Goal: Check status: Check status

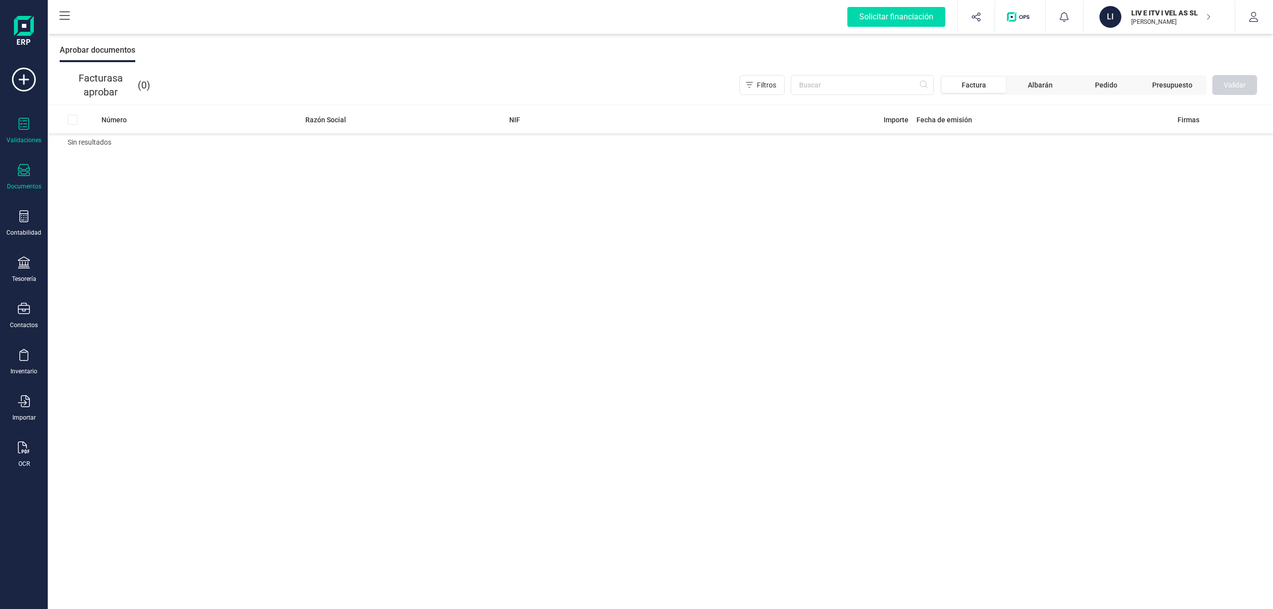
click at [20, 176] on icon at bounding box center [24, 170] width 12 height 12
click at [281, 182] on div "Número Razón Social NIF Importe Fecha de emisión Firmas Sin resultados" at bounding box center [660, 358] width 1225 height 504
click at [20, 175] on icon at bounding box center [24, 170] width 12 height 12
click at [88, 205] on span "Tickets" at bounding box center [101, 206] width 47 height 12
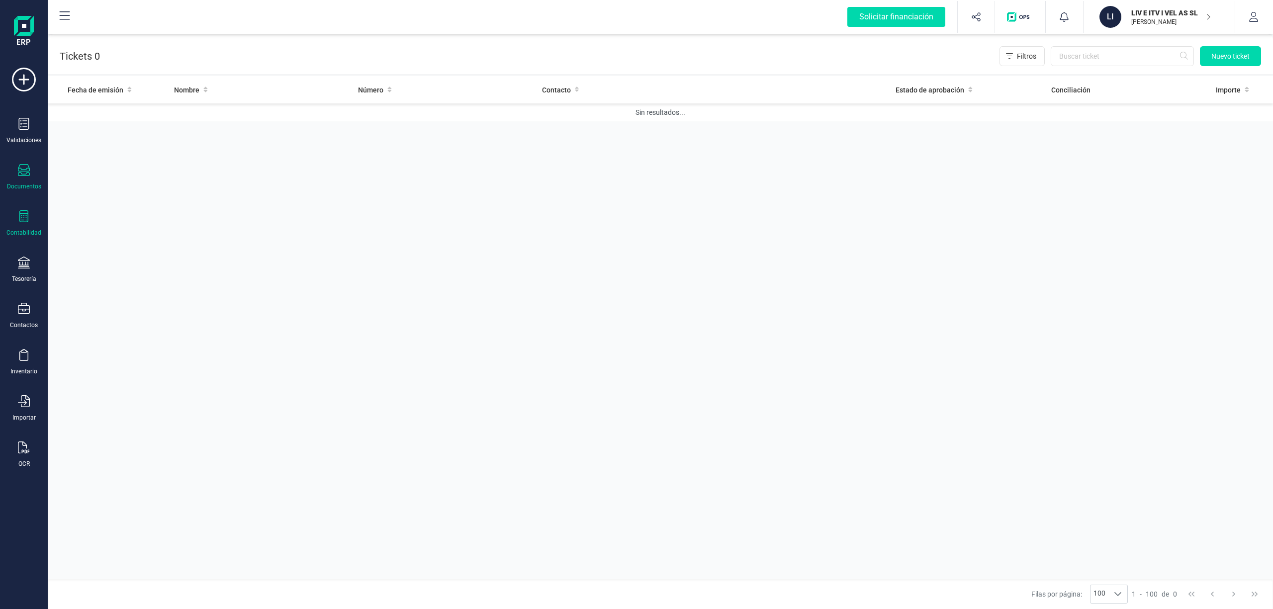
click at [25, 213] on icon at bounding box center [23, 216] width 9 height 12
click at [24, 219] on icon at bounding box center [23, 216] width 9 height 12
click at [18, 261] on icon at bounding box center [24, 263] width 12 height 12
click at [122, 193] on span "Pagos y cobros" at bounding box center [116, 192] width 76 height 12
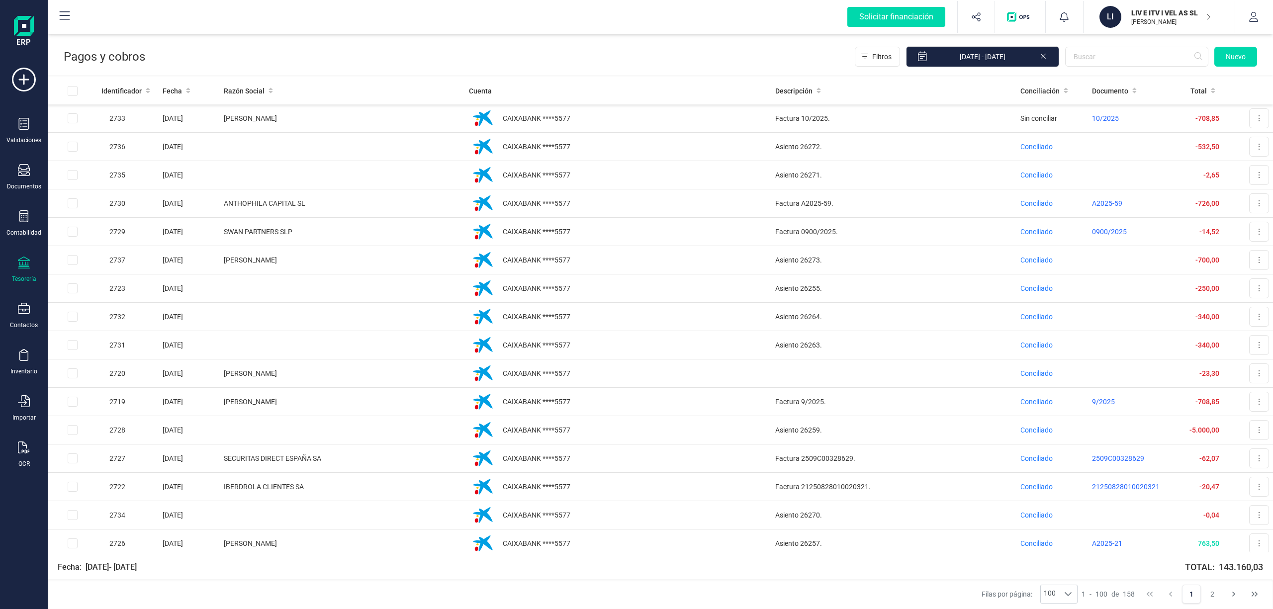
click at [1160, 14] on p "LIV E ITV I VEL AS SL" at bounding box center [1171, 13] width 80 height 10
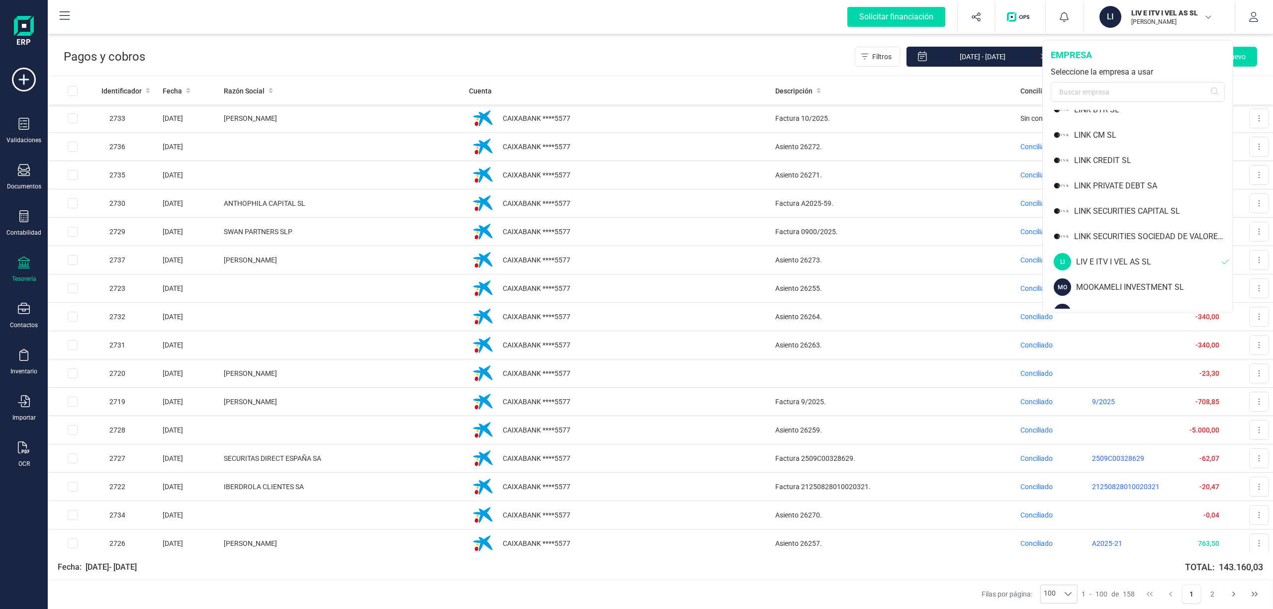
scroll to position [797, 0]
click at [1128, 163] on div "LINK PRIVATE DEBT SA" at bounding box center [1153, 163] width 159 height 12
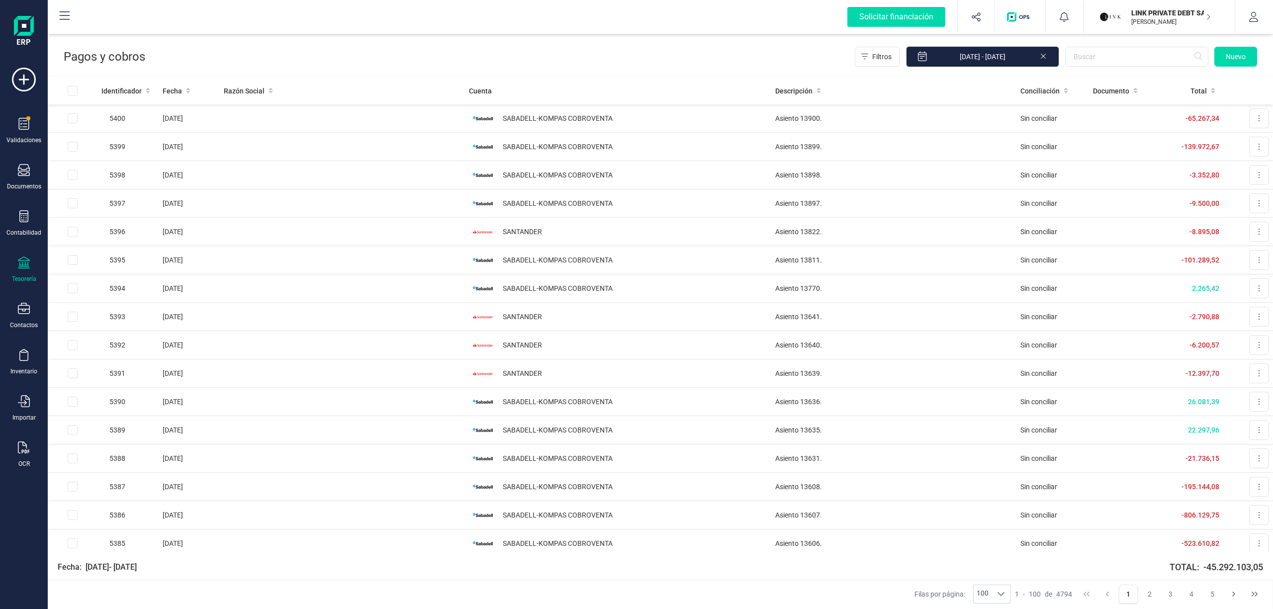
click at [25, 268] on div at bounding box center [24, 264] width 12 height 14
click at [88, 211] on span "Cartera" at bounding box center [101, 213] width 47 height 12
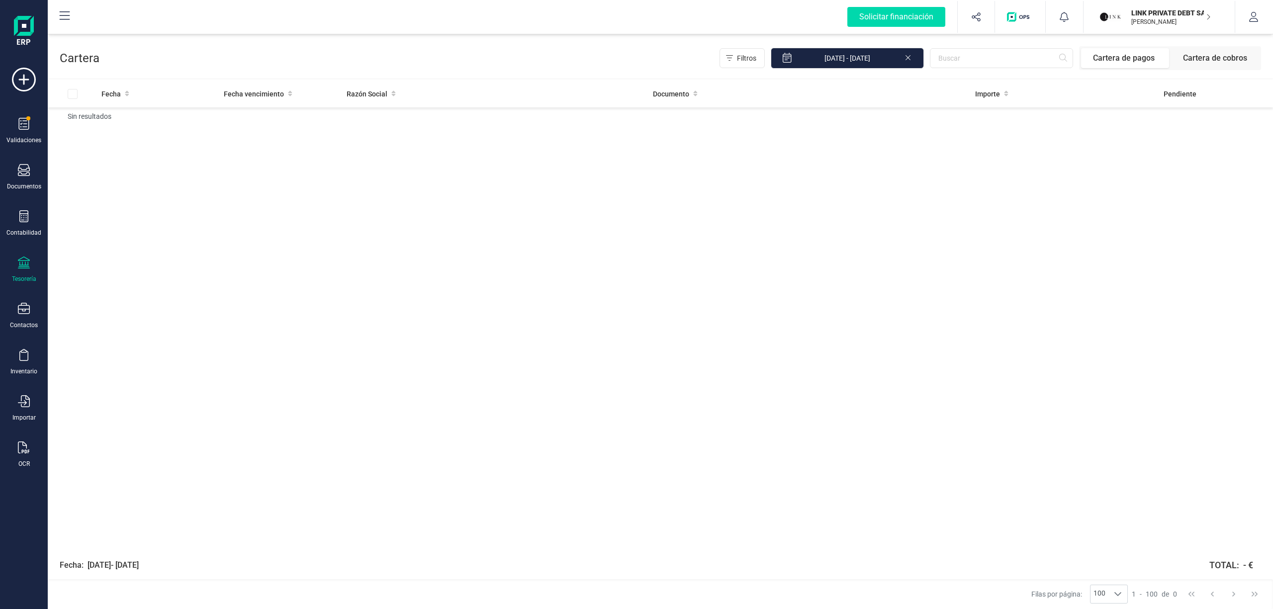
click at [1214, 62] on span "Cartera de cobros" at bounding box center [1215, 58] width 88 height 20
click at [1117, 56] on span "Cartera de pagos" at bounding box center [1125, 58] width 88 height 20
click at [1153, 12] on p "LINK PRIVATE DEBT SA" at bounding box center [1171, 13] width 80 height 10
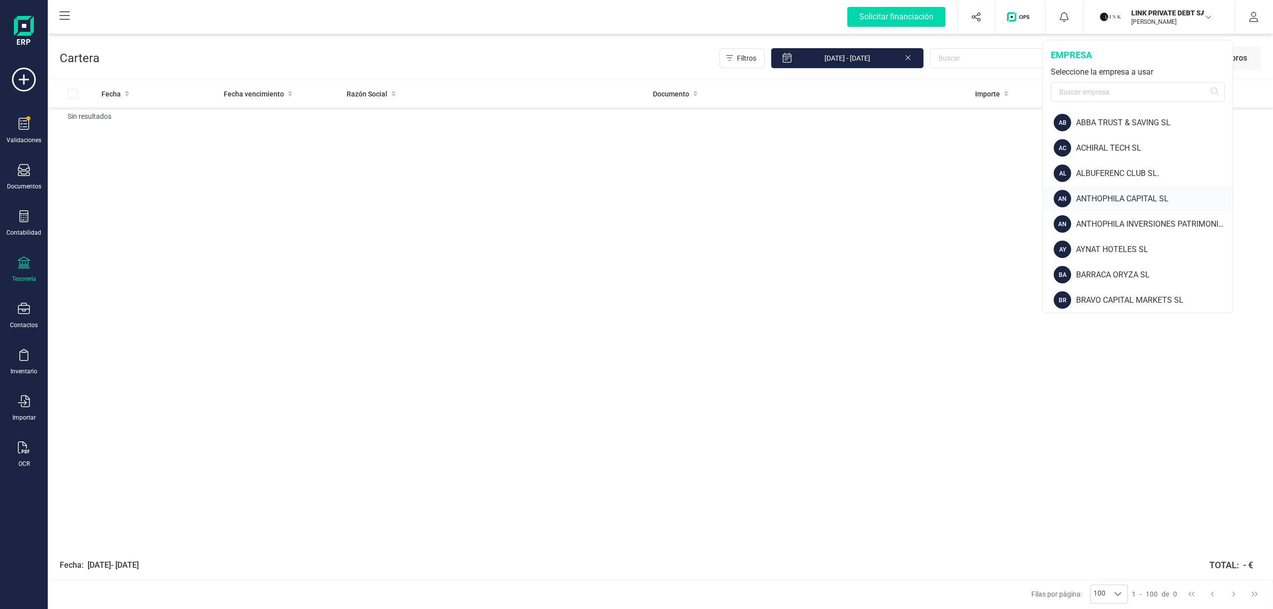
click at [1142, 193] on div "ANTHOPHILA CAPITAL SL" at bounding box center [1154, 199] width 157 height 12
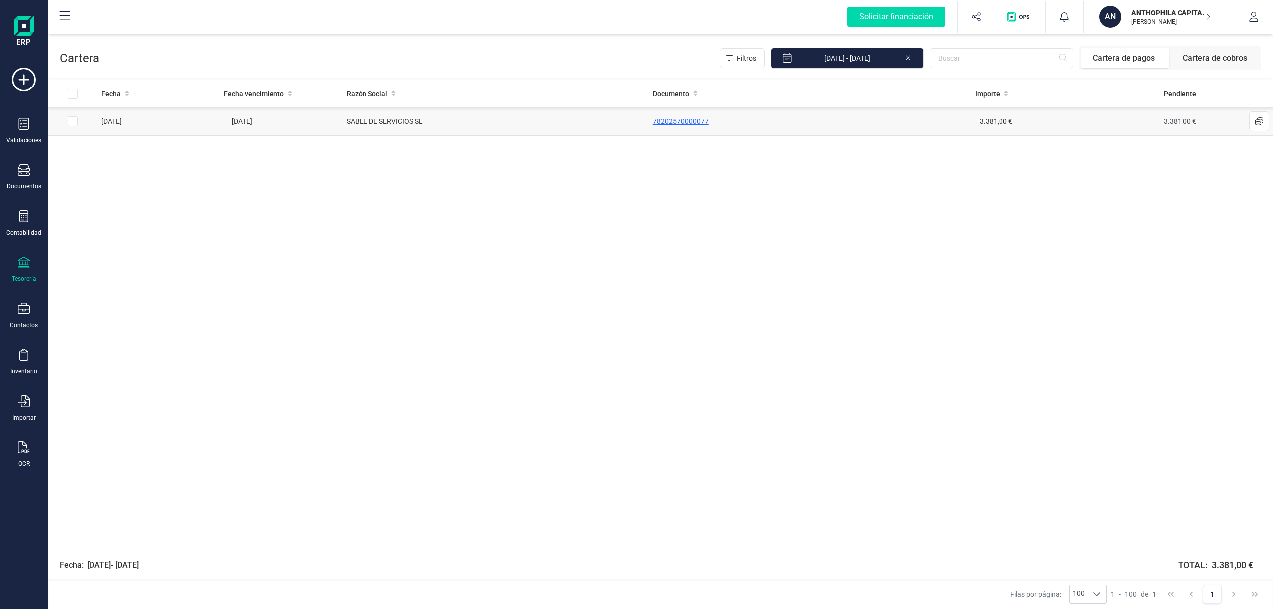
click at [676, 122] on span "78202570000077" at bounding box center [681, 121] width 56 height 8
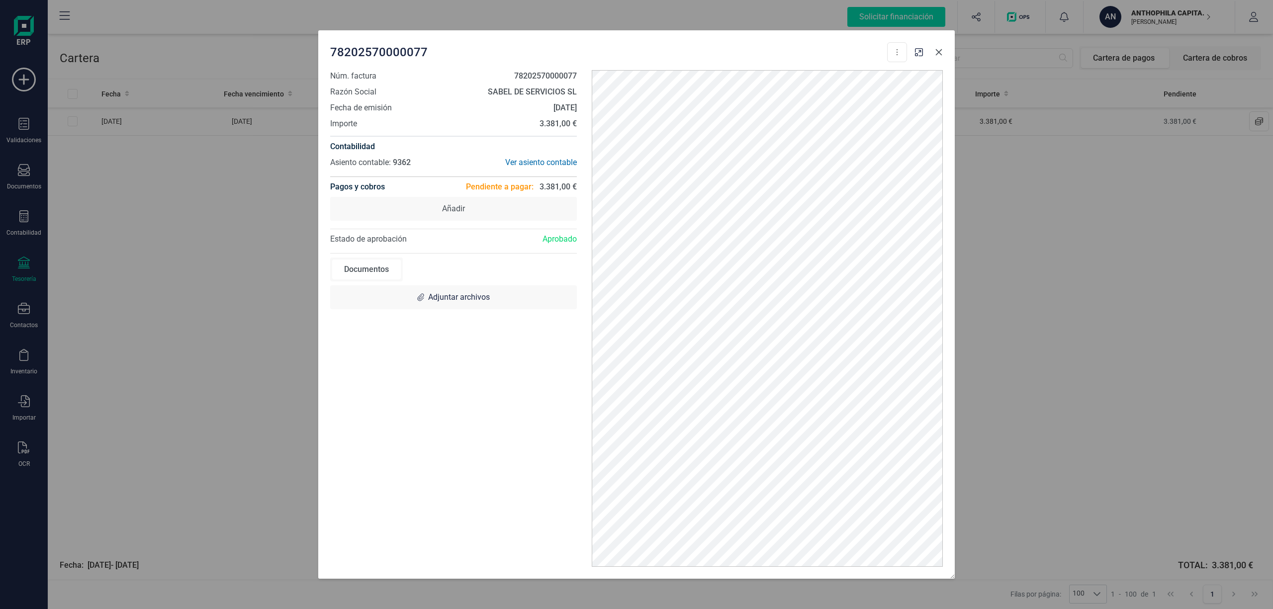
click at [935, 48] on icon "Close" at bounding box center [939, 52] width 8 height 8
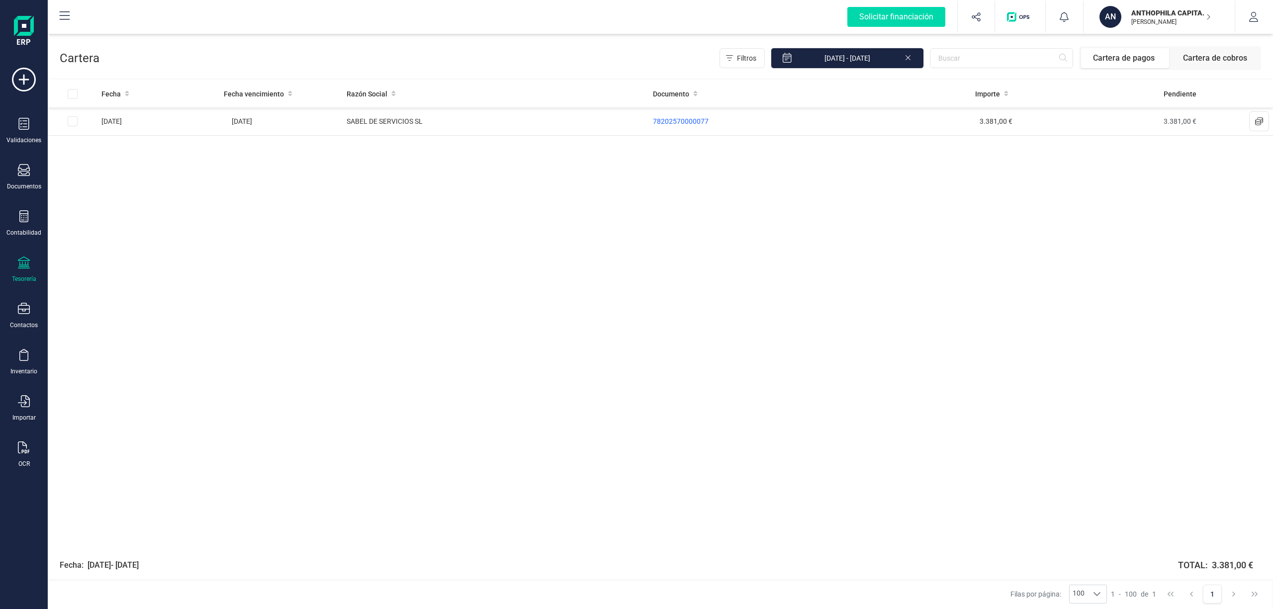
click at [20, 268] on div at bounding box center [24, 264] width 12 height 14
click at [140, 169] on span "Cuentas bancarias" at bounding box center [122, 170] width 88 height 12
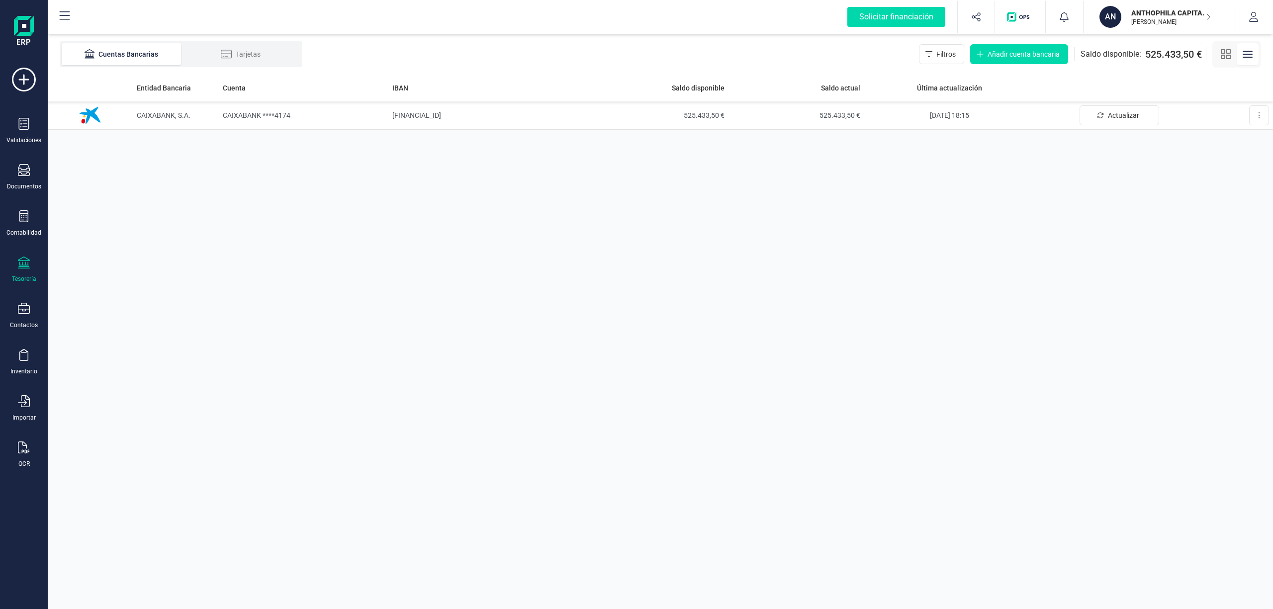
click at [1148, 15] on p "ANTHOPHILA CAPITAL SL" at bounding box center [1171, 13] width 80 height 10
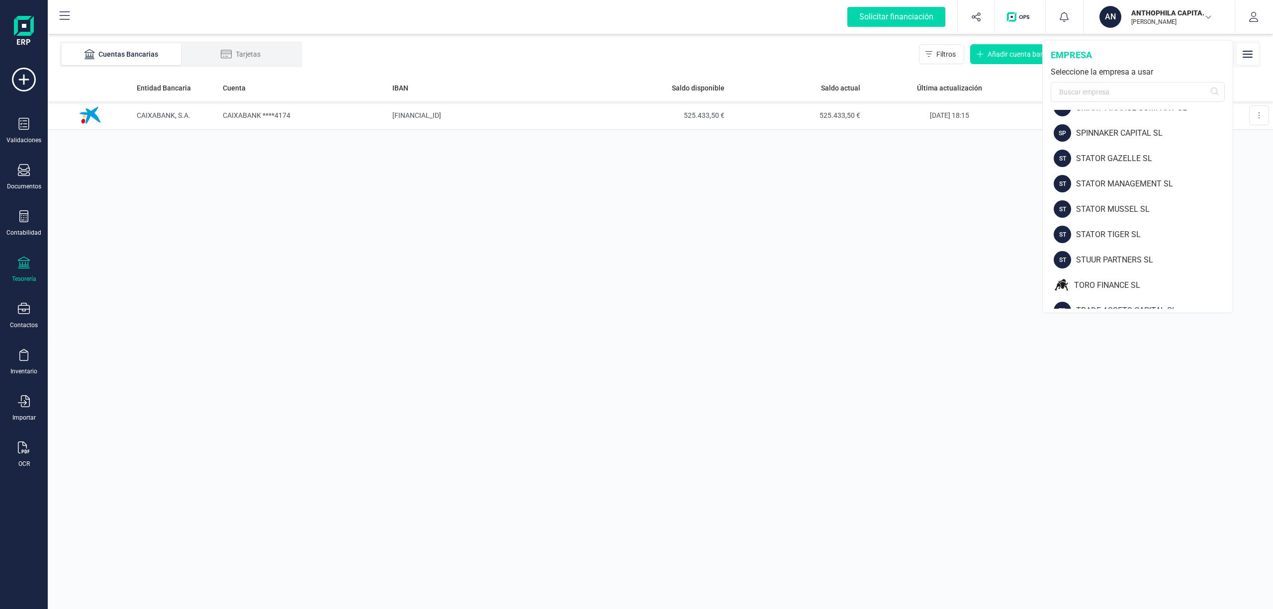
scroll to position [1348, 0]
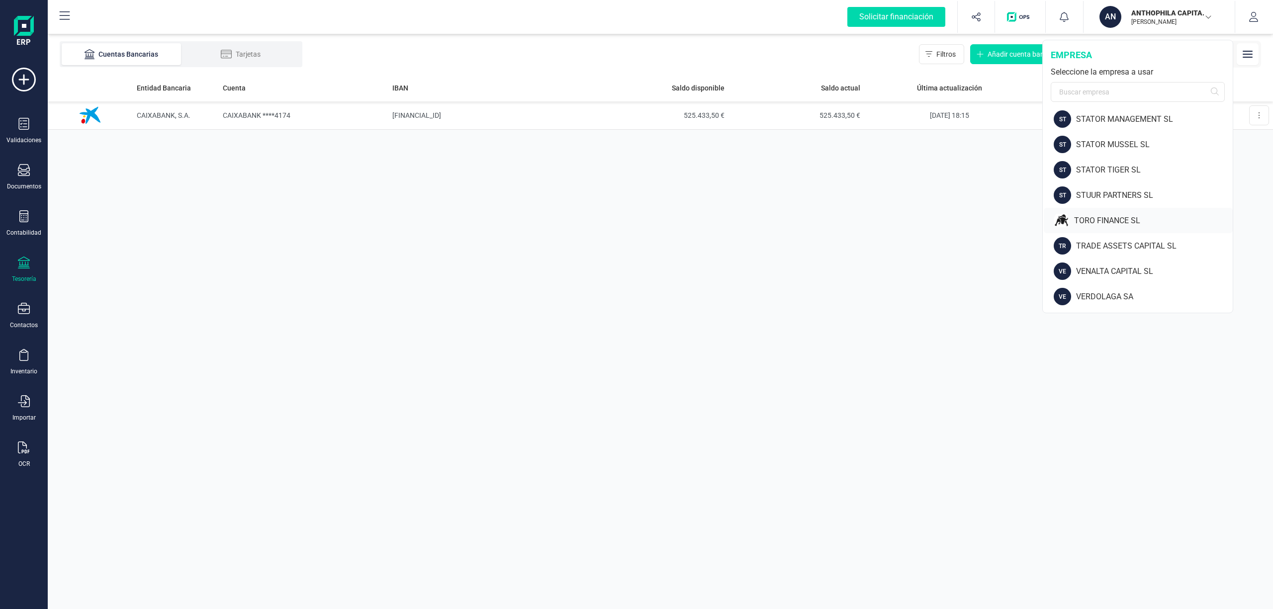
click at [1121, 221] on div "TORO FINANCE SL" at bounding box center [1153, 221] width 159 height 12
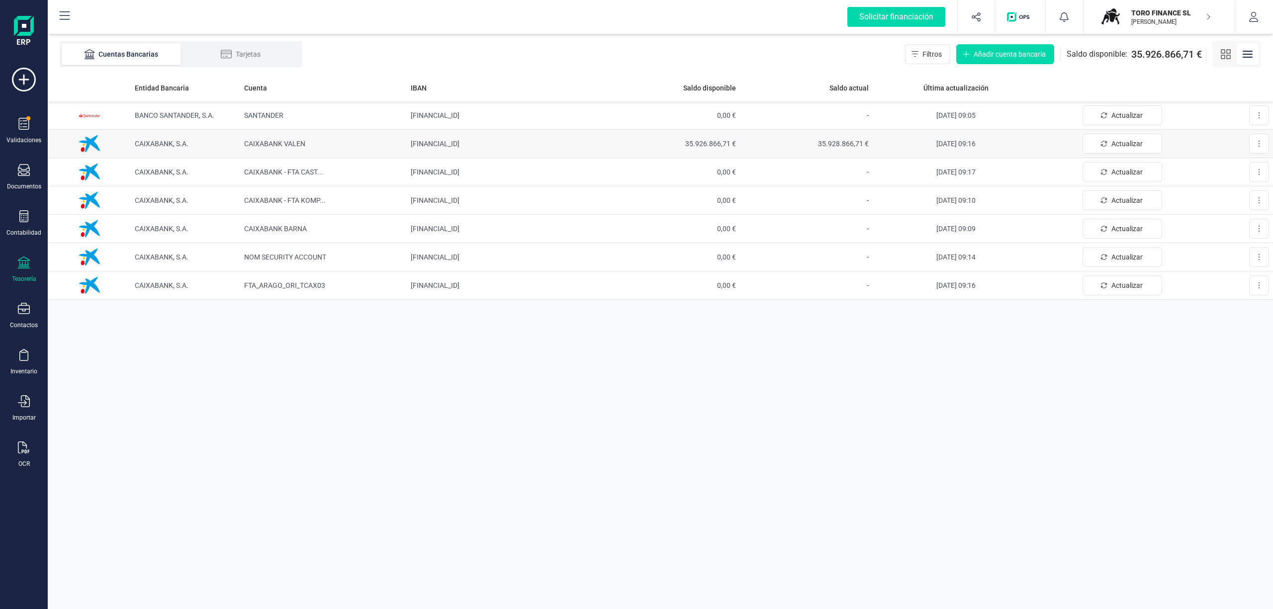
click at [703, 142] on span "35.926.866,71 €" at bounding box center [673, 144] width 125 height 10
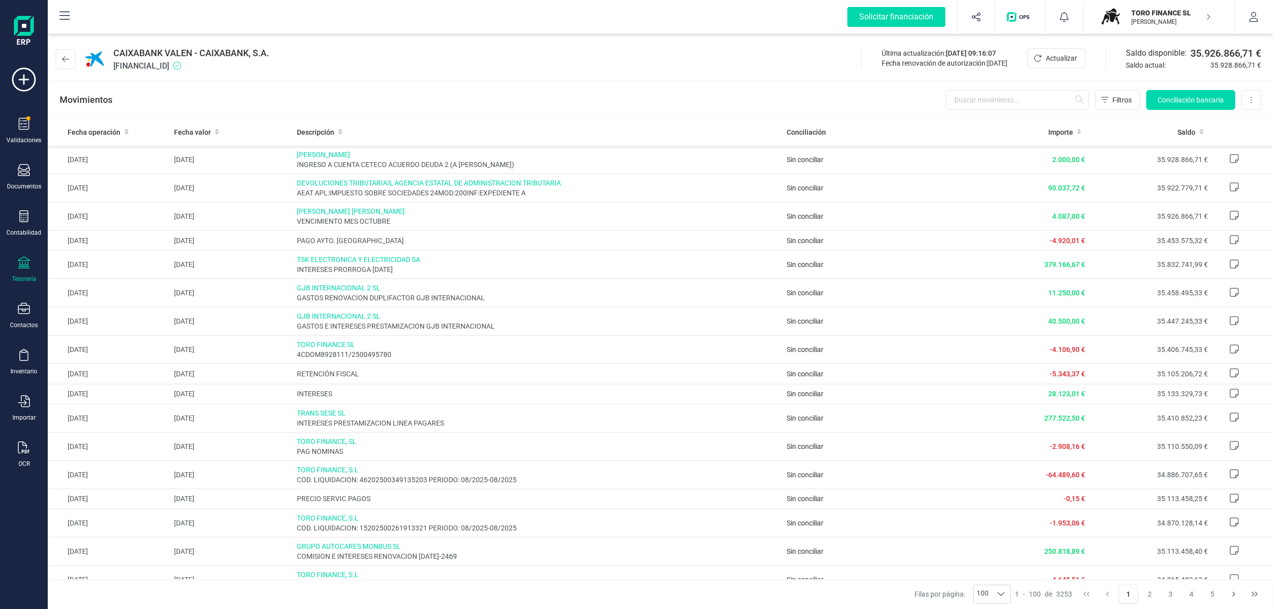
click at [1150, 19] on p "[PERSON_NAME]" at bounding box center [1171, 22] width 80 height 8
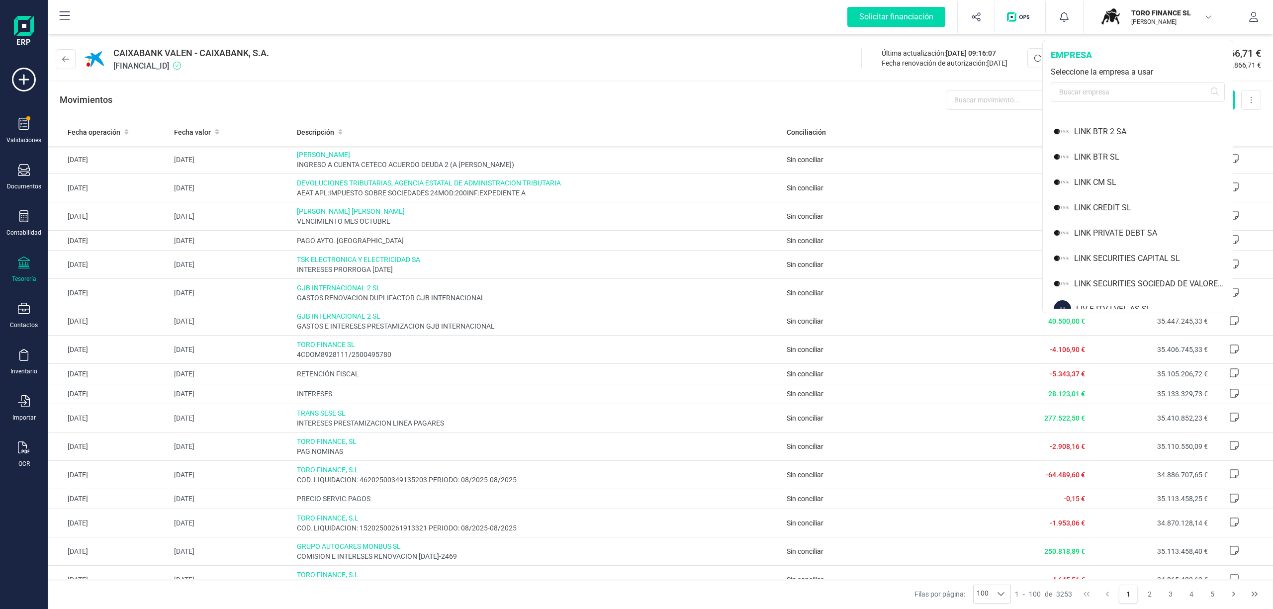
scroll to position [745, 0]
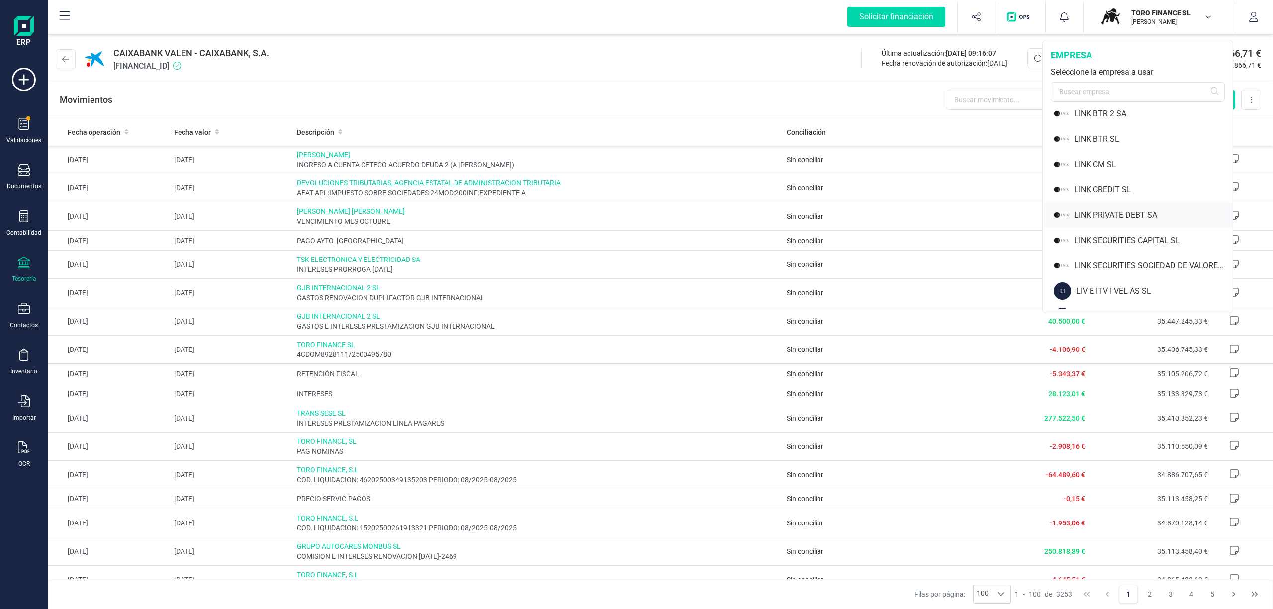
click at [1128, 213] on div "LINK PRIVATE DEBT SA" at bounding box center [1153, 215] width 159 height 12
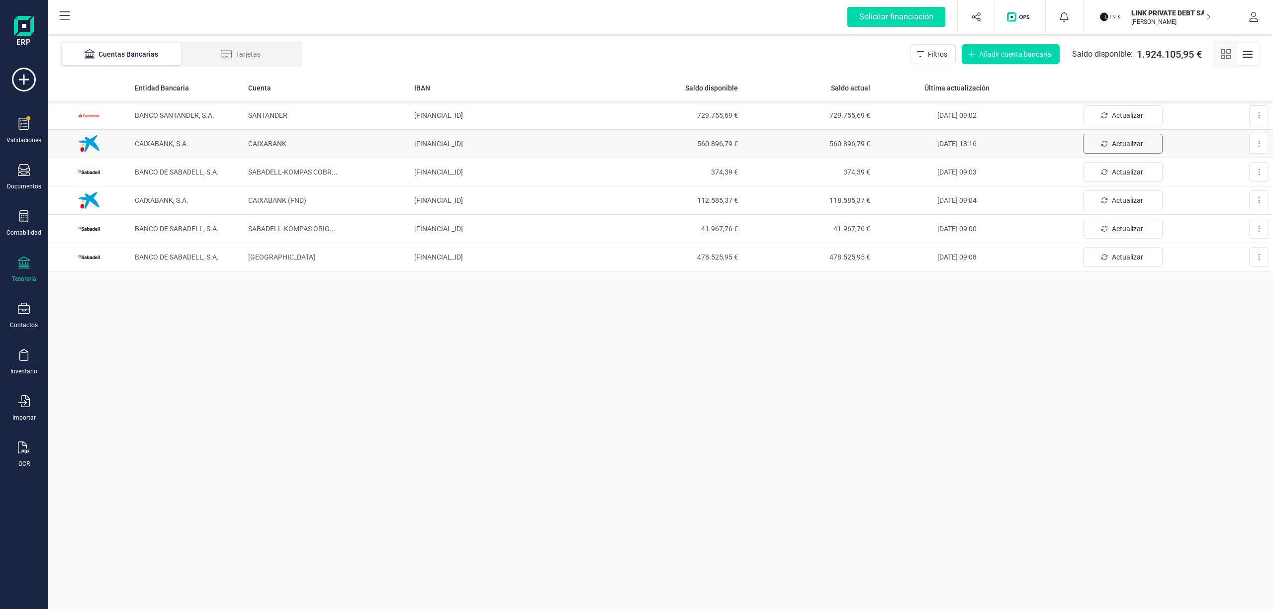
click at [1121, 143] on span "Actualizar" at bounding box center [1127, 144] width 31 height 10
click at [945, 146] on span "[DATE] 09:20" at bounding box center [956, 144] width 39 height 8
